Goal: Information Seeking & Learning: Find specific fact

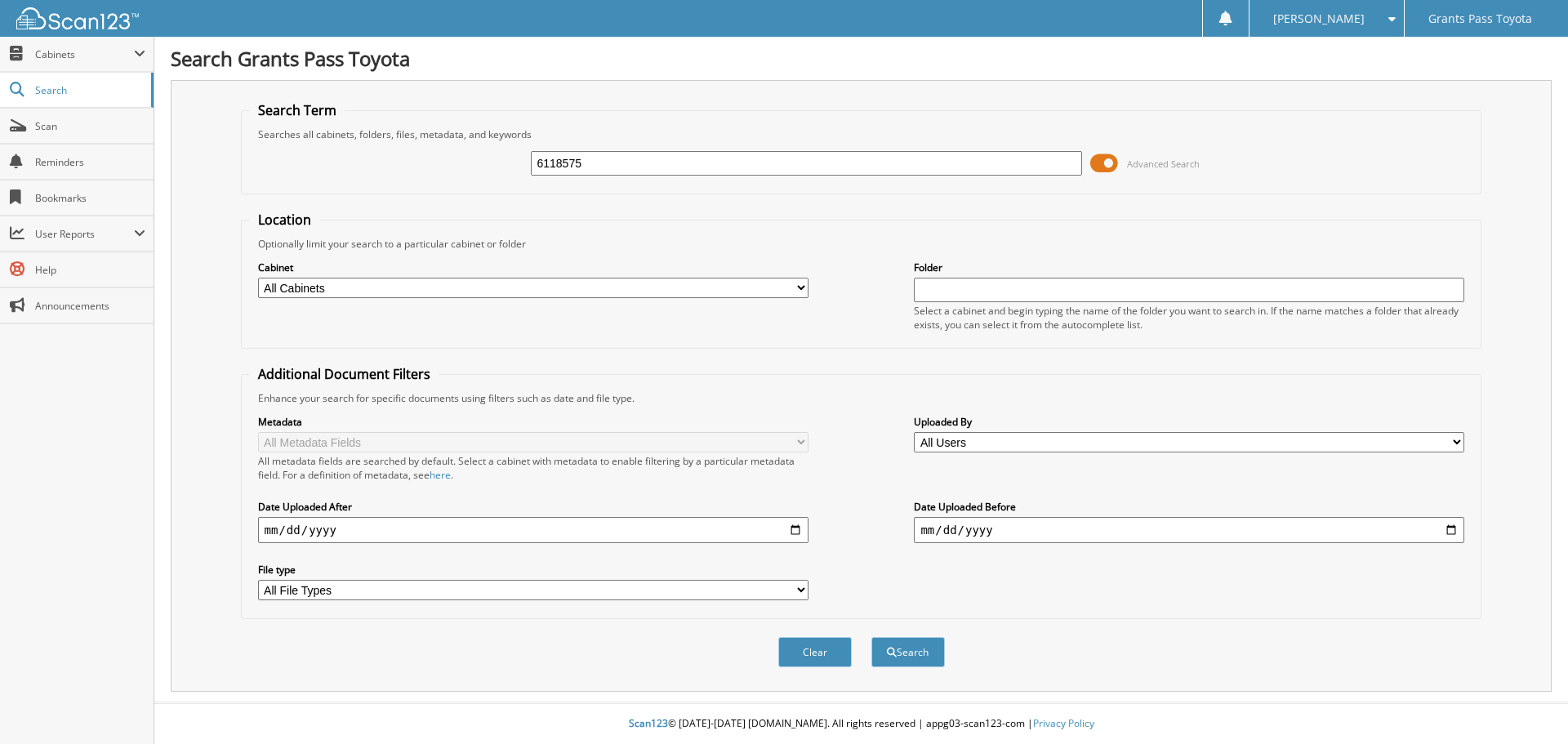
type input "6118575"
click at [872, 637] on button "Search" at bounding box center [908, 652] width 74 height 30
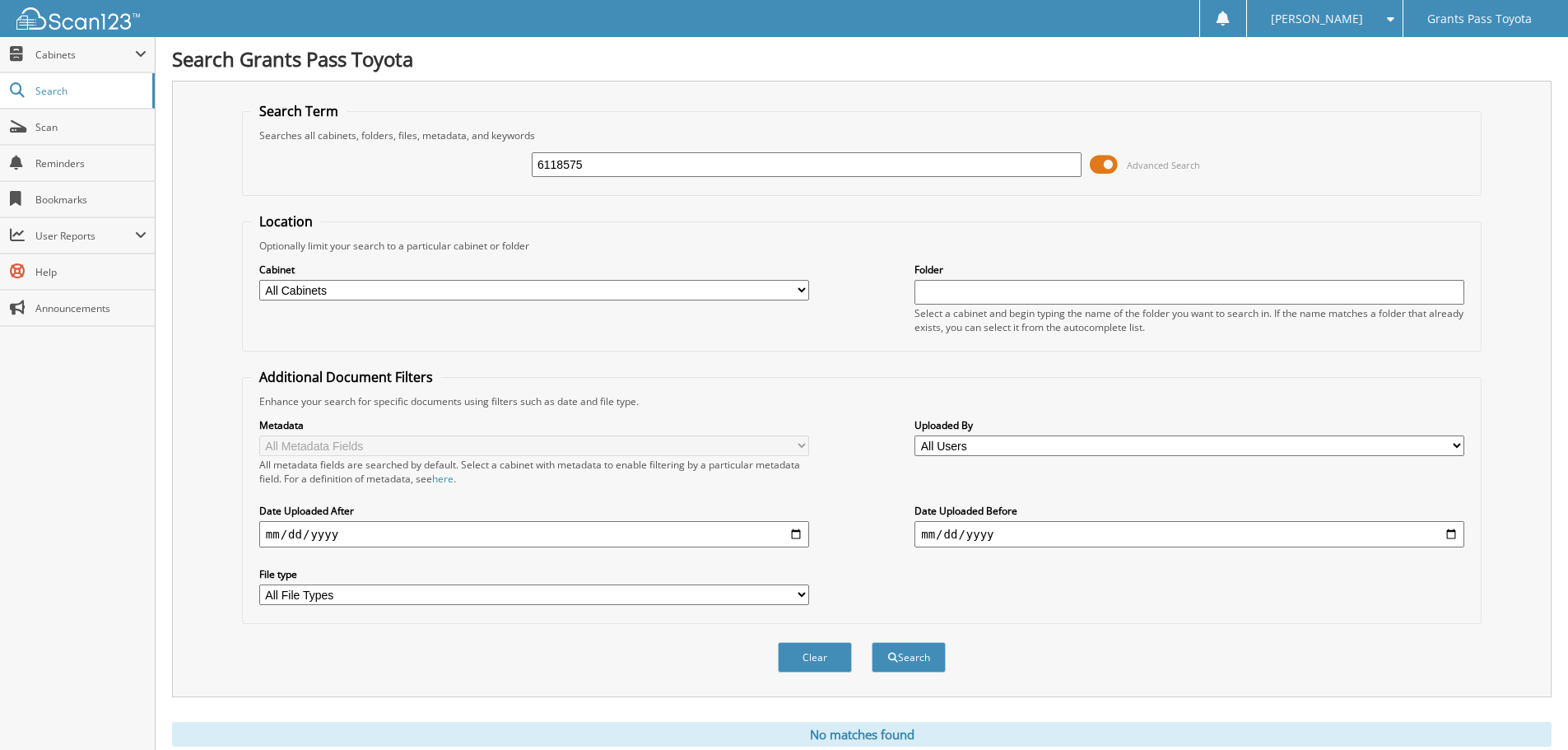
click at [1113, 160] on span at bounding box center [1104, 165] width 28 height 25
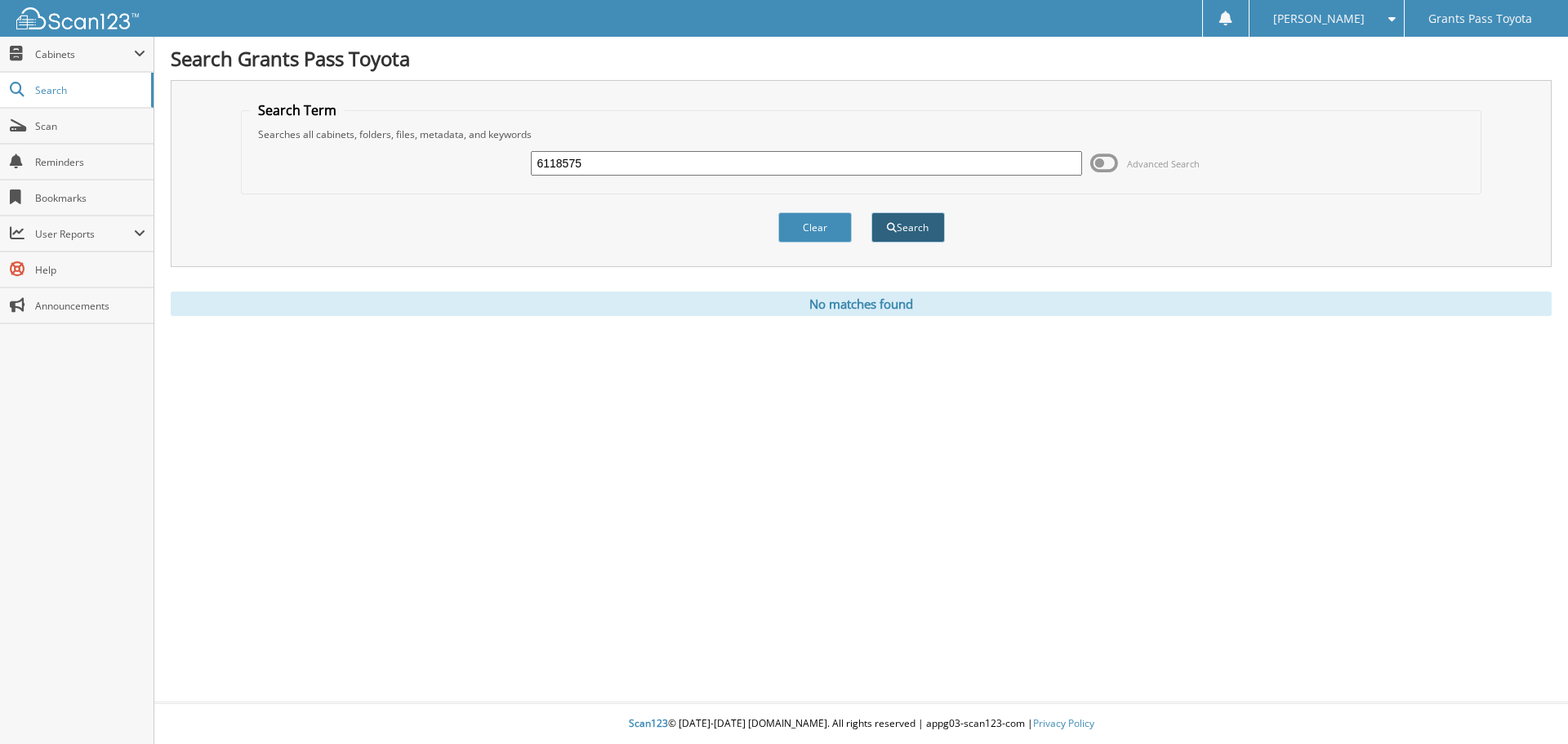
click at [896, 225] on button "Search" at bounding box center [908, 227] width 74 height 30
